Goal: Complete application form

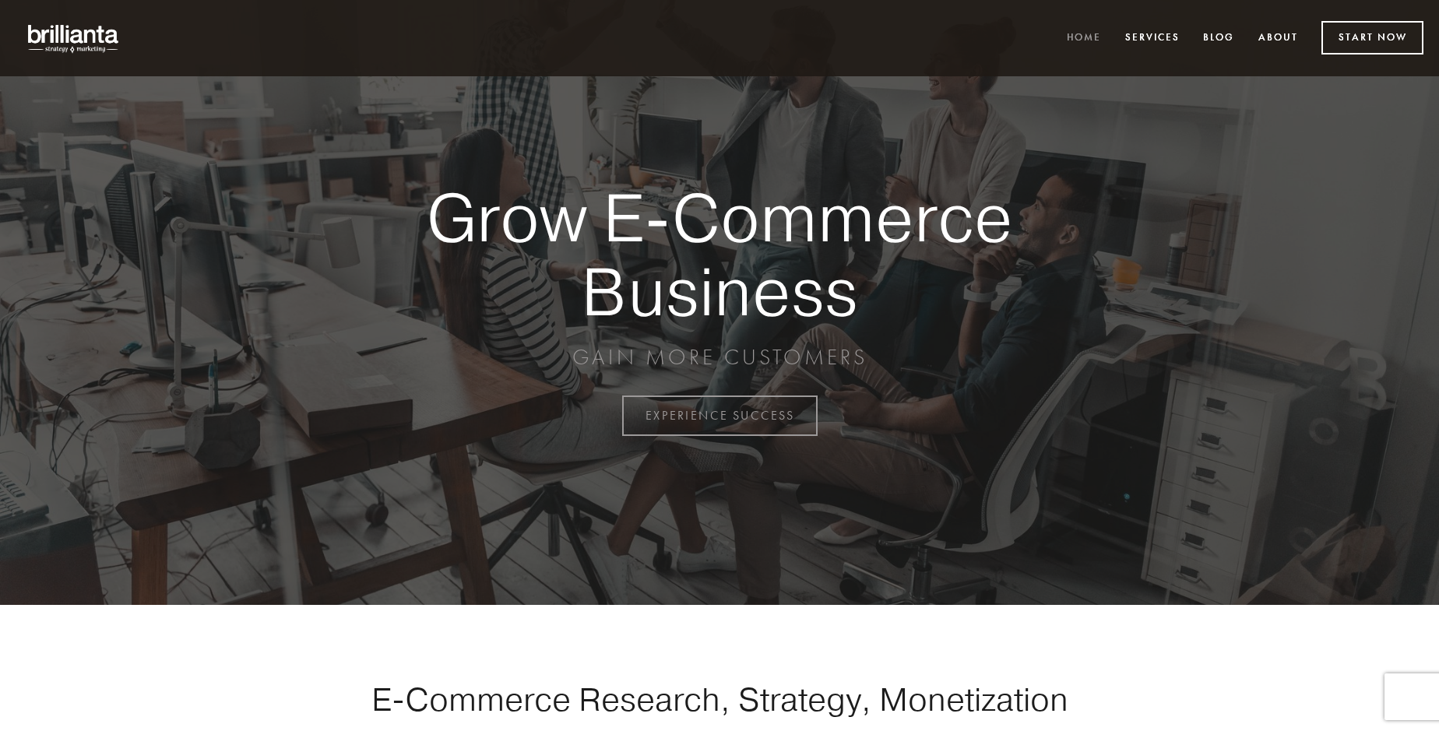
scroll to position [4081, 0]
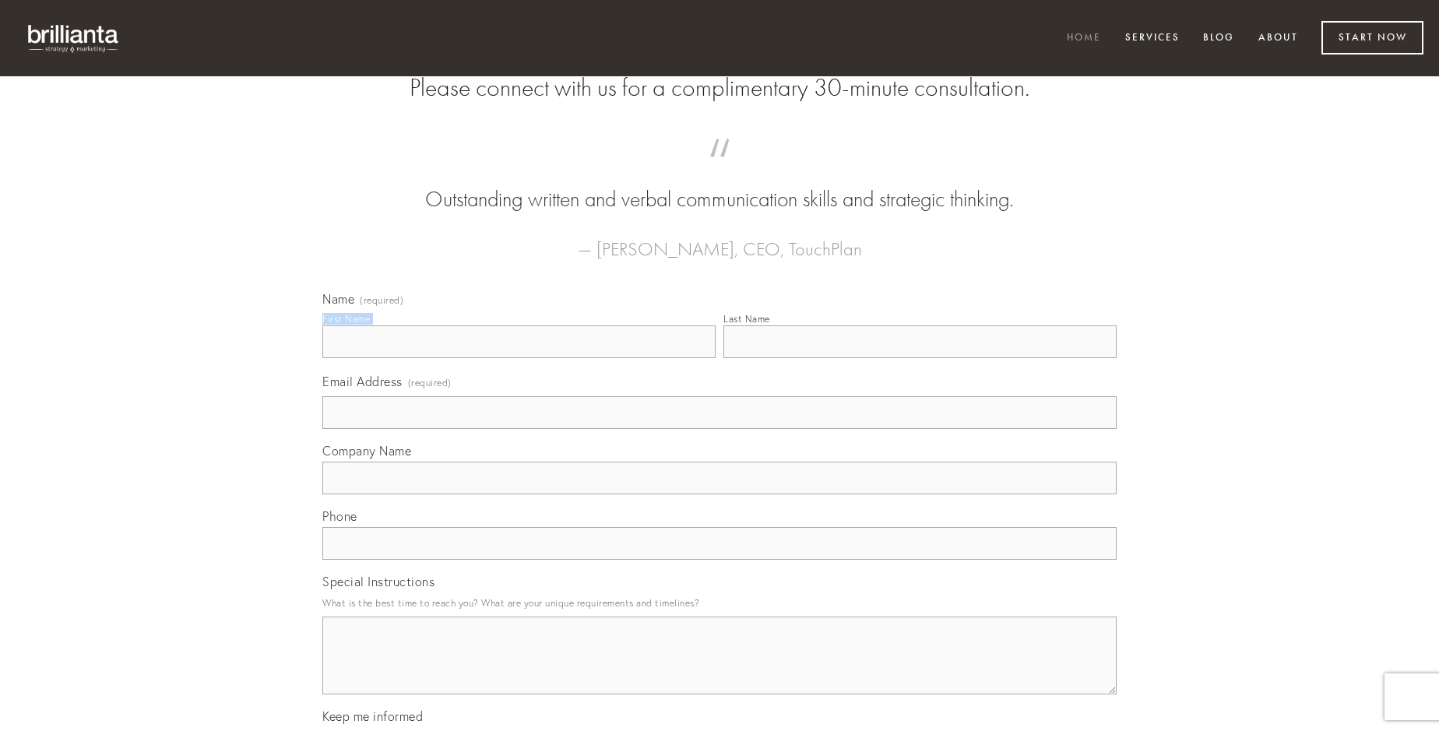
type input "[PERSON_NAME]"
click at [919, 358] on input "Last Name" at bounding box center [919, 341] width 393 height 33
type input "[PERSON_NAME]"
click at [719, 429] on input "Email Address (required)" at bounding box center [719, 412] width 794 height 33
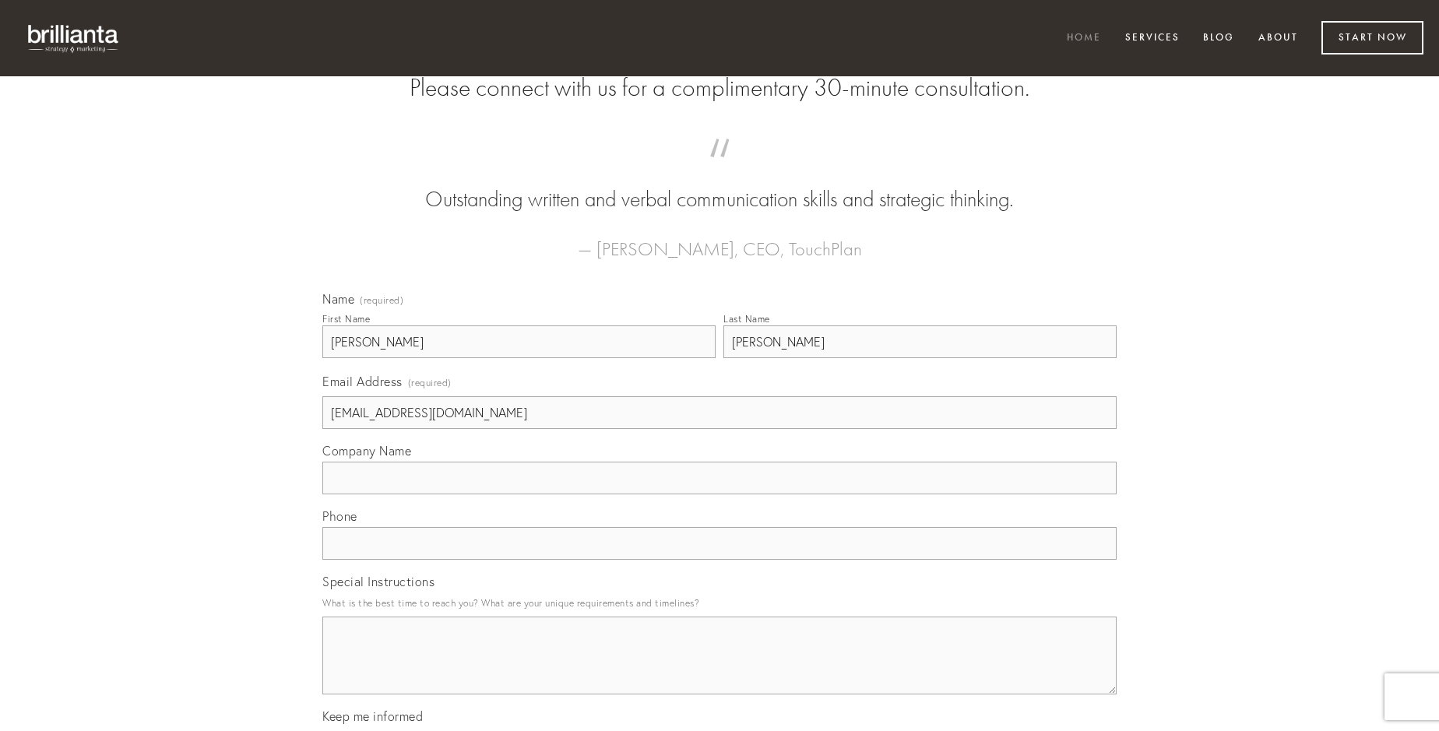
type input "[EMAIL_ADDRESS][DOMAIN_NAME]"
click at [719, 494] on input "Company Name" at bounding box center [719, 478] width 794 height 33
type input "coma"
click at [719, 560] on input "text" at bounding box center [719, 543] width 794 height 33
click at [719, 670] on textarea "Special Instructions" at bounding box center [719, 656] width 794 height 78
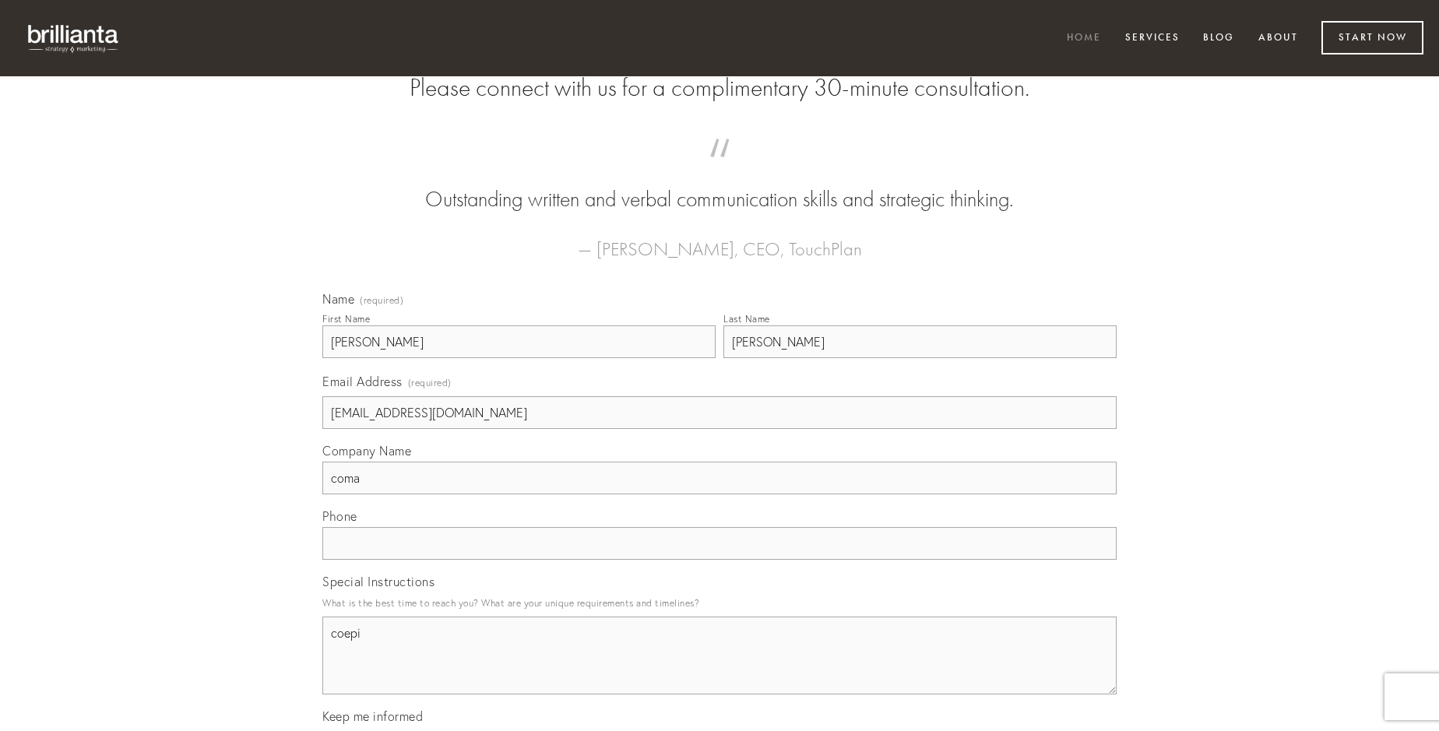
type textarea "coepi"
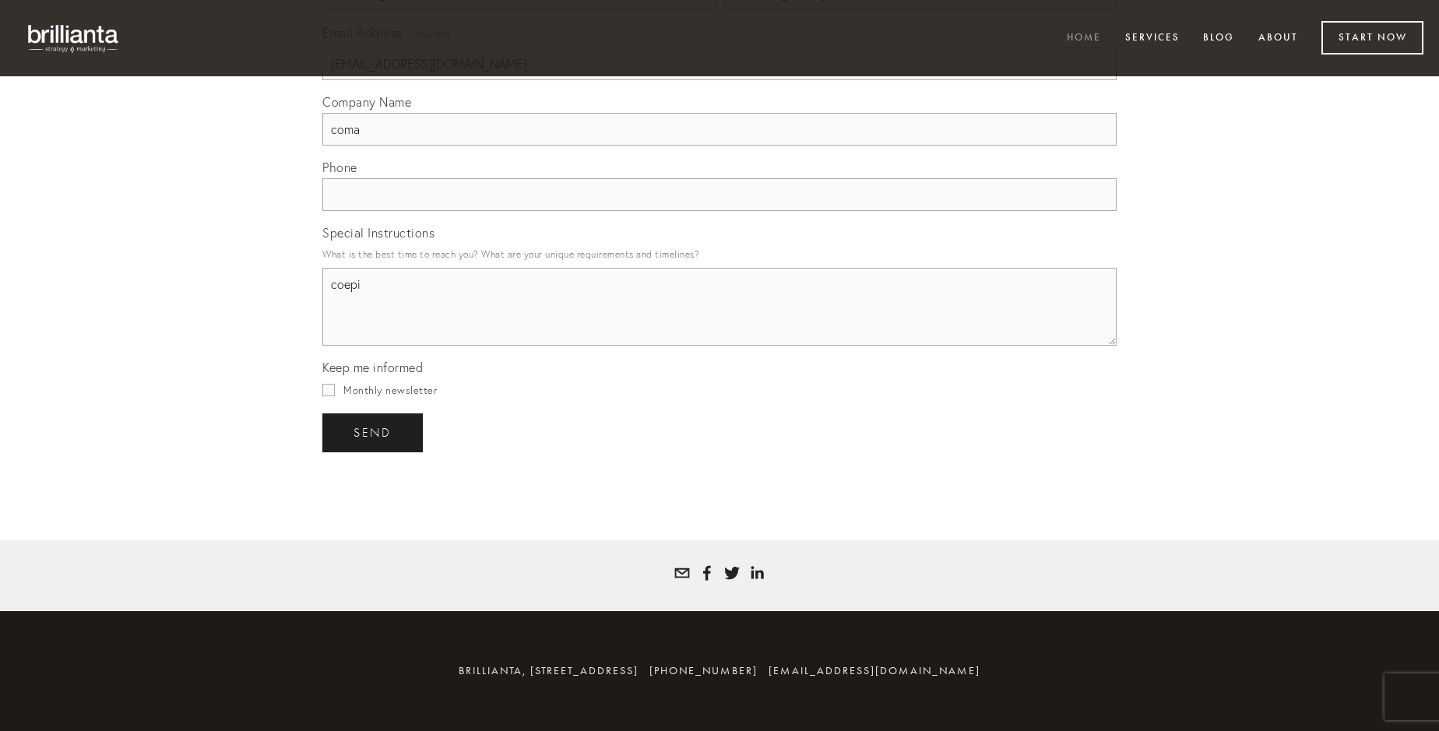
click at [374, 432] on span "send" at bounding box center [372, 433] width 38 height 14
